Goal: Navigation & Orientation: Understand site structure

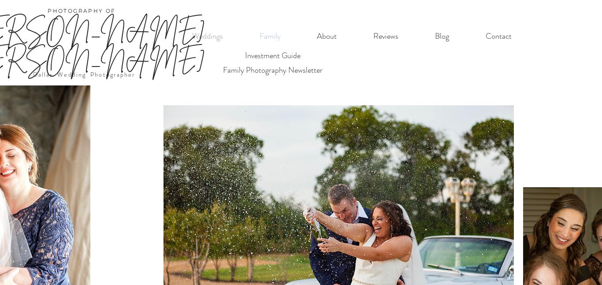
click at [273, 34] on p "Family" at bounding box center [270, 36] width 30 height 18
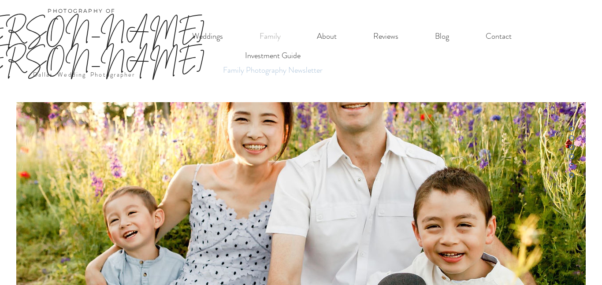
click at [302, 70] on p "Family Photography Newsletter" at bounding box center [273, 70] width 108 height 15
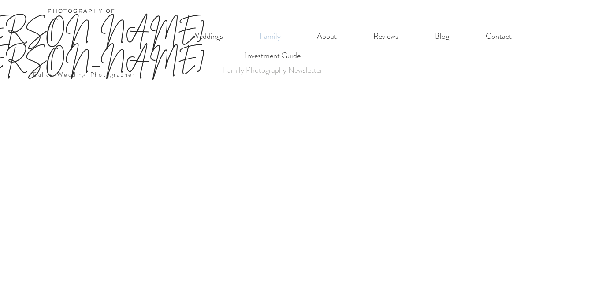
click at [284, 38] on p "Family" at bounding box center [270, 36] width 30 height 18
click at [289, 53] on p "Investment Guide" at bounding box center [272, 55] width 63 height 15
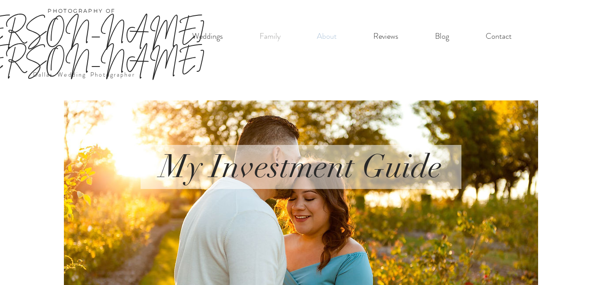
click at [329, 38] on p "About" at bounding box center [327, 36] width 29 height 18
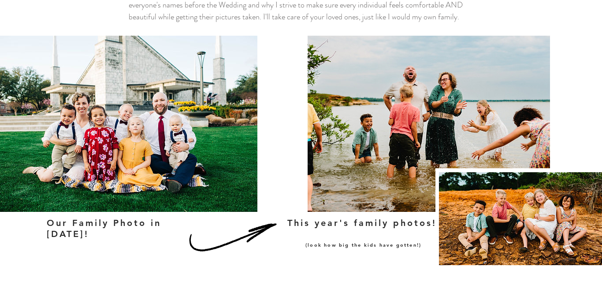
scroll to position [556, 0]
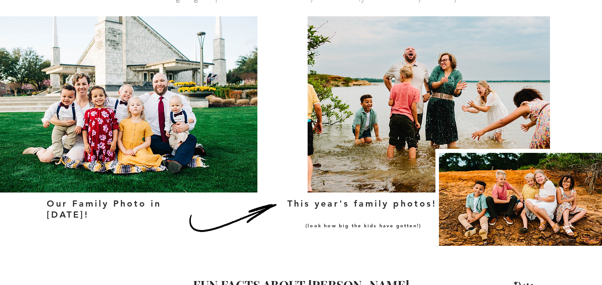
click at [540, 153] on img at bounding box center [524, 199] width 171 height 93
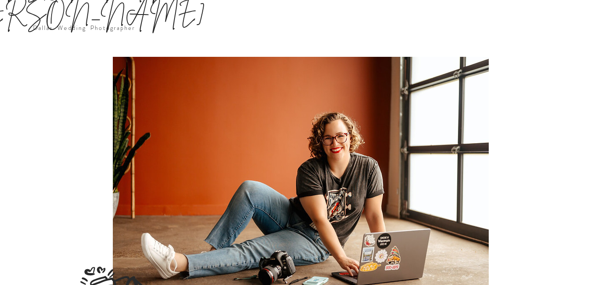
scroll to position [0, 0]
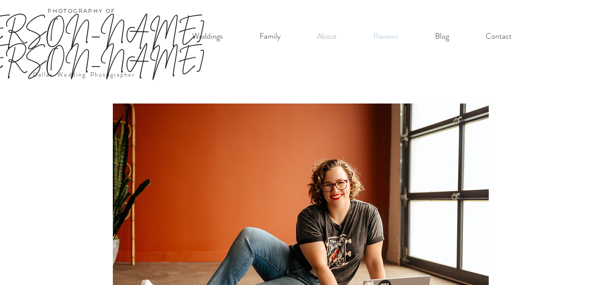
click at [391, 37] on p "Reviews" at bounding box center [386, 36] width 34 height 18
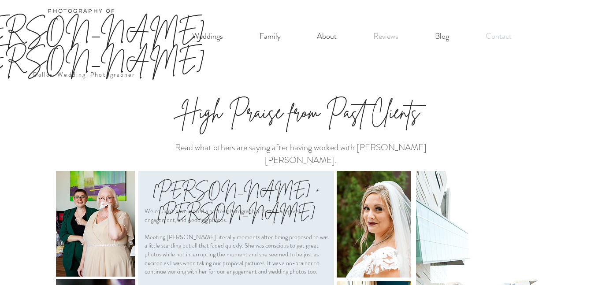
click at [503, 35] on p "Contact" at bounding box center [498, 36] width 35 height 18
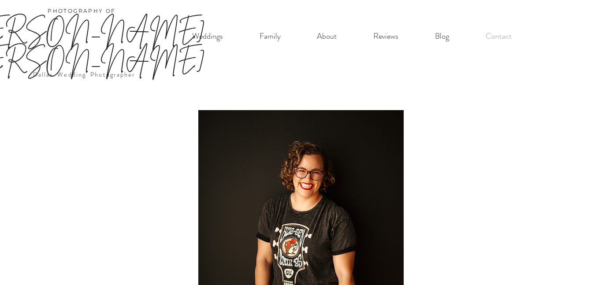
click at [60, 70] on link "Dallas Wedding Photographer" at bounding box center [84, 74] width 103 height 9
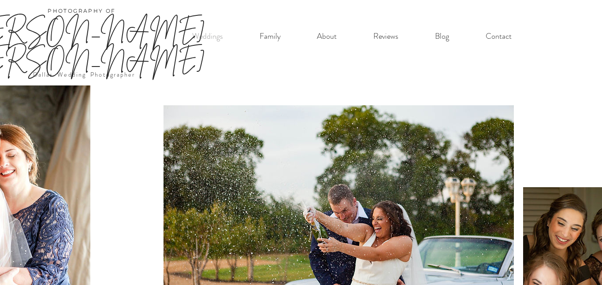
click at [88, 36] on link "[PERSON_NAME] [PERSON_NAME]" at bounding box center [82, 45] width 246 height 60
